Goal: Find specific page/section: Find specific page/section

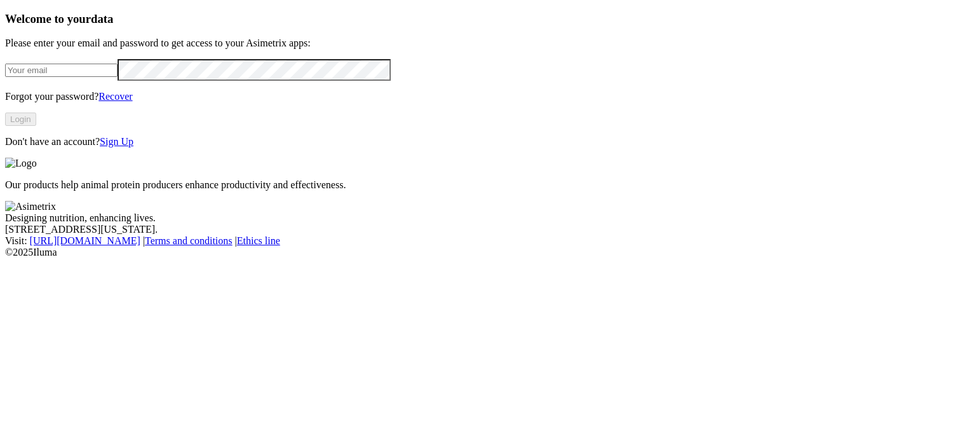
type input "[PERSON_NAME][EMAIL_ADDRESS][PERSON_NAME][DOMAIN_NAME]"
click at [36, 126] on button "Login" at bounding box center [20, 119] width 31 height 13
